Goal: Transaction & Acquisition: Subscribe to service/newsletter

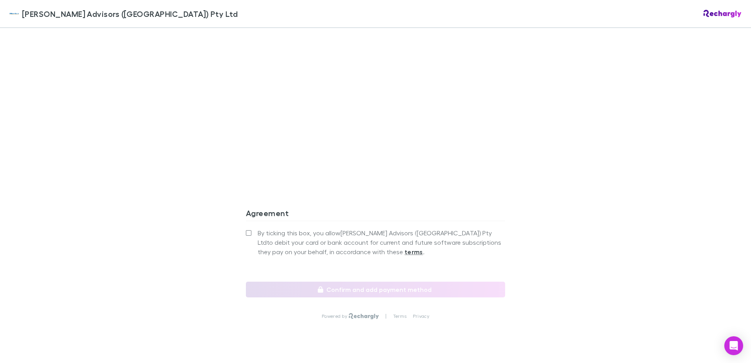
scroll to position [660, 0]
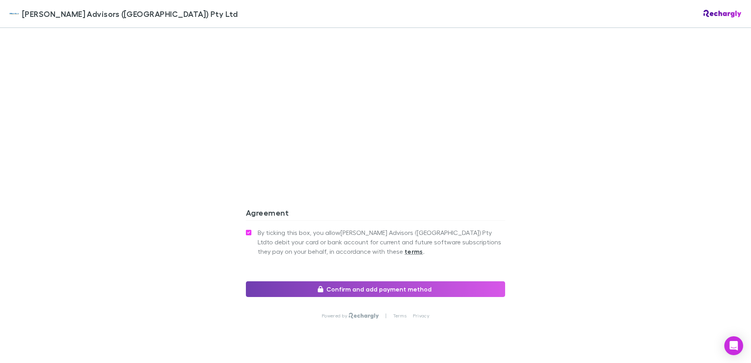
click at [317, 281] on button "Confirm and add payment method" at bounding box center [375, 289] width 259 height 16
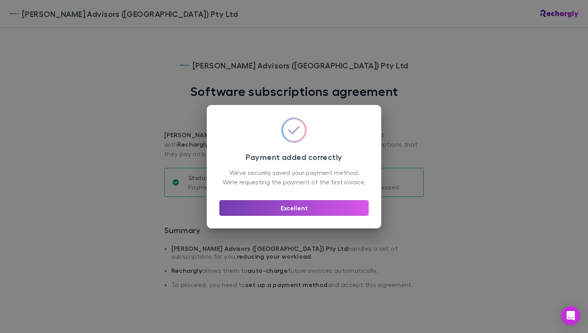
click at [287, 216] on button "Excellent" at bounding box center [293, 208] width 149 height 16
